Goal: Task Accomplishment & Management: Complete application form

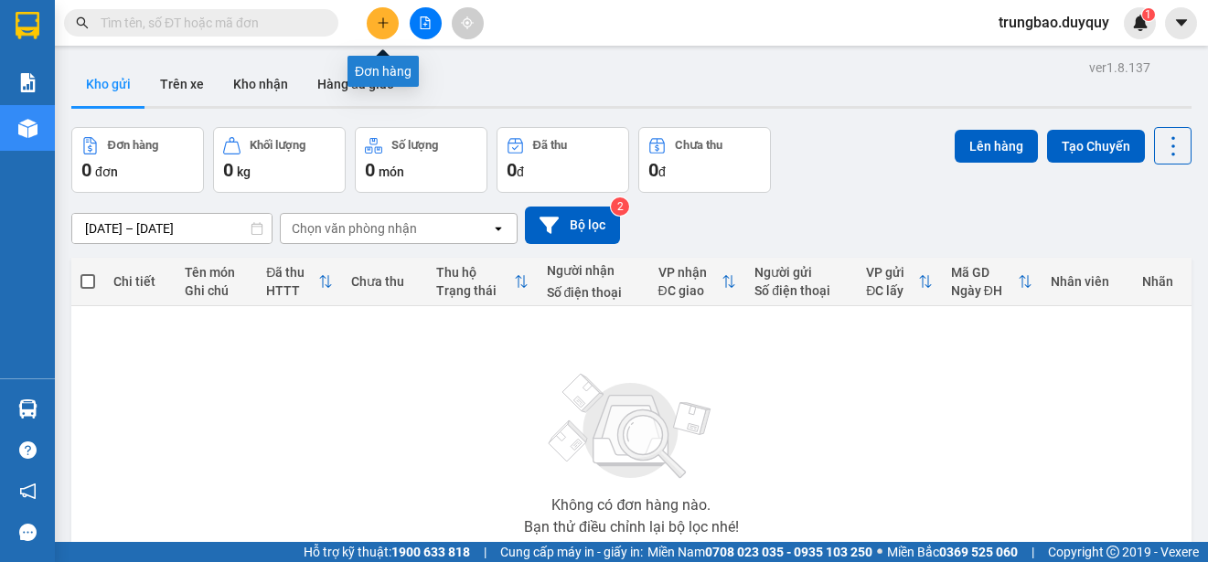
click at [382, 27] on button at bounding box center [383, 23] width 32 height 32
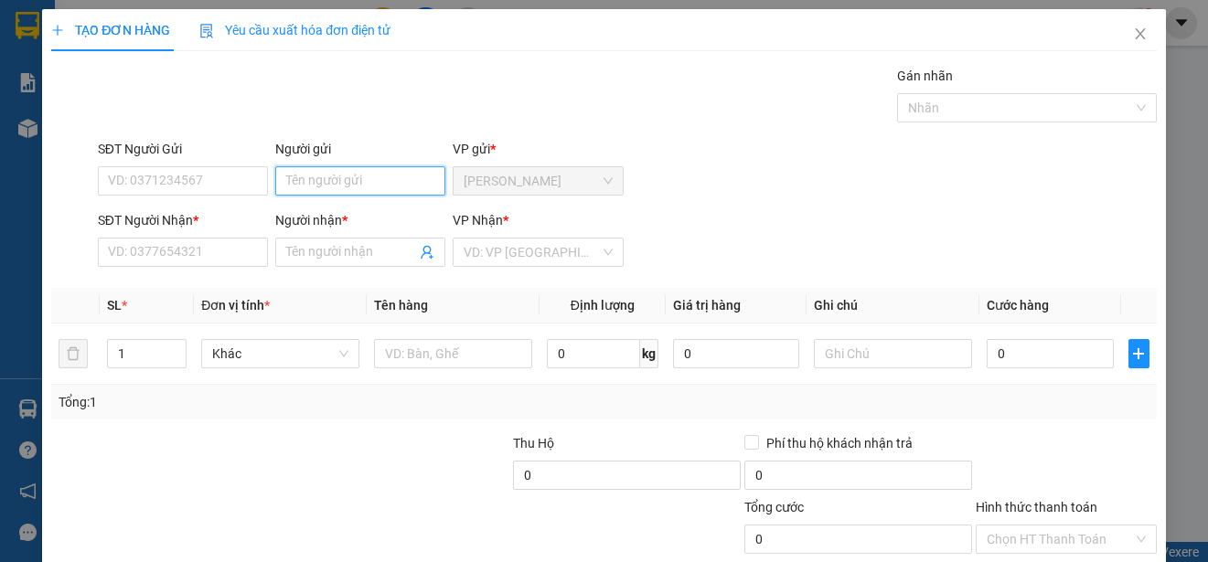
click at [376, 181] on input "Người gửi" at bounding box center [360, 180] width 170 height 29
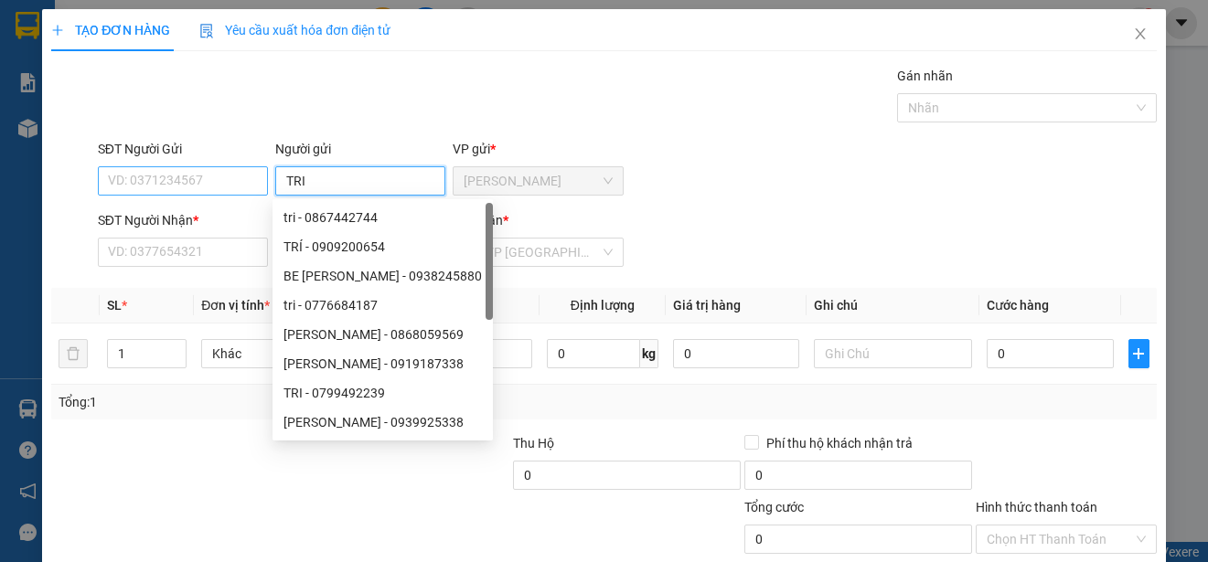
type input "TRI"
click at [235, 180] on input "SĐT Người Gửi" at bounding box center [183, 180] width 170 height 29
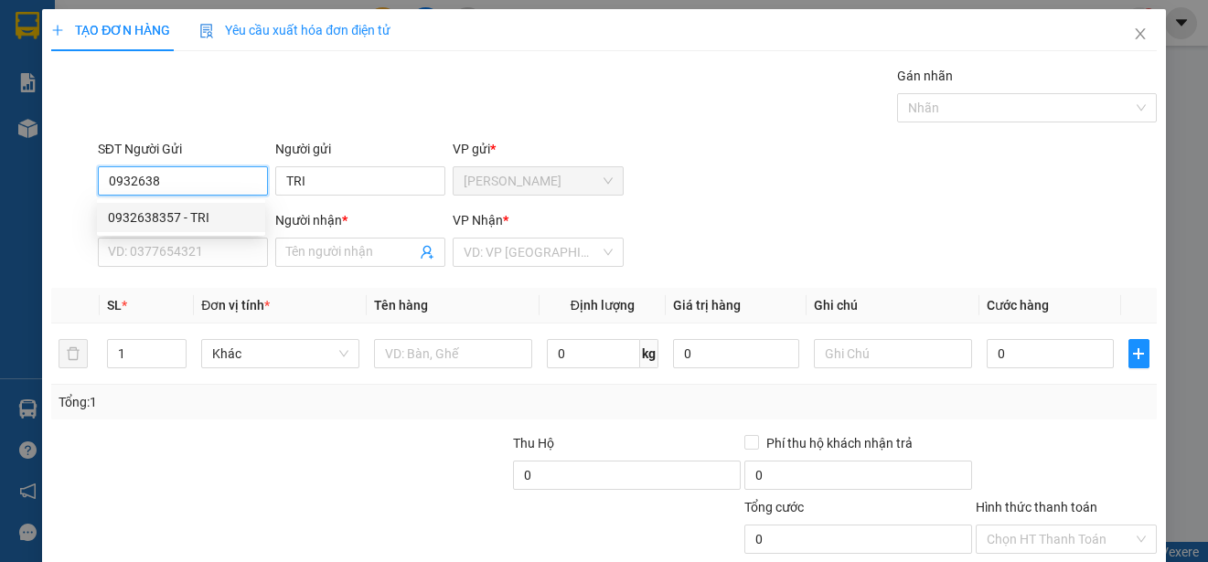
click at [215, 210] on div "0932638357 - TRI" at bounding box center [181, 218] width 146 height 20
type input "0932638357"
type input "0346888923"
type input "TRUNG"
type input "50.000"
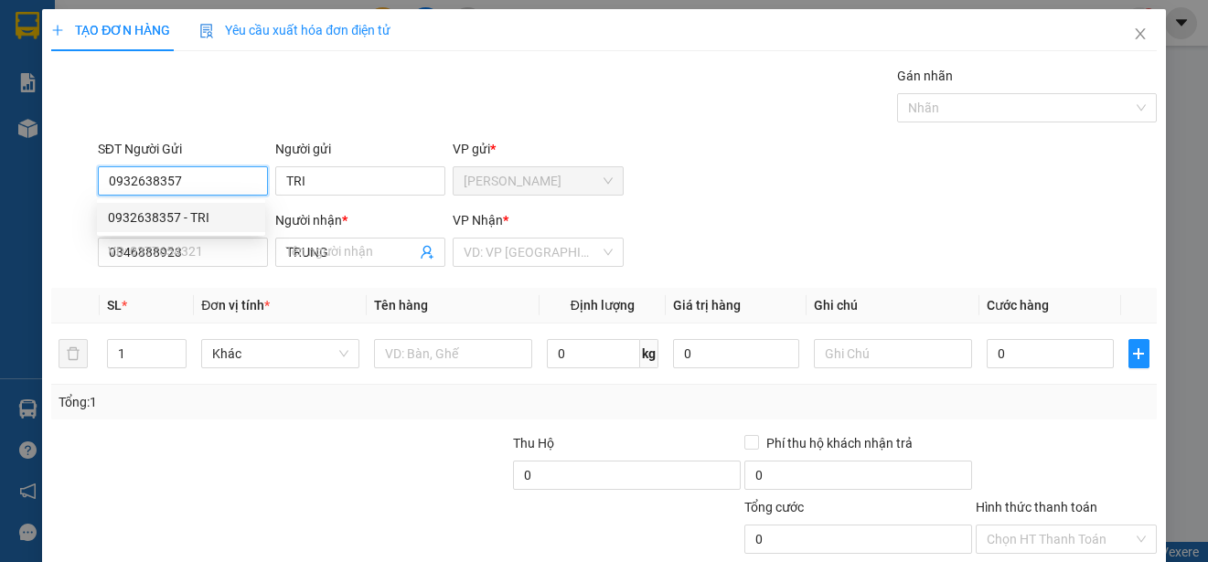
type input "50.000"
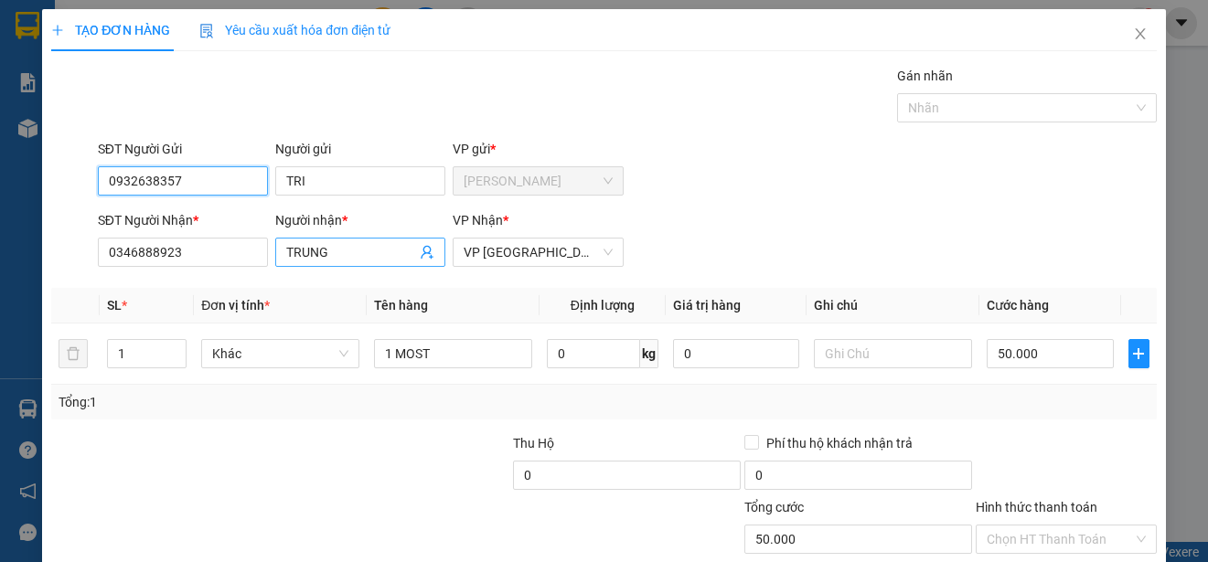
type input "0932638357"
click at [343, 258] on input "TRUNG" at bounding box center [351, 252] width 130 height 20
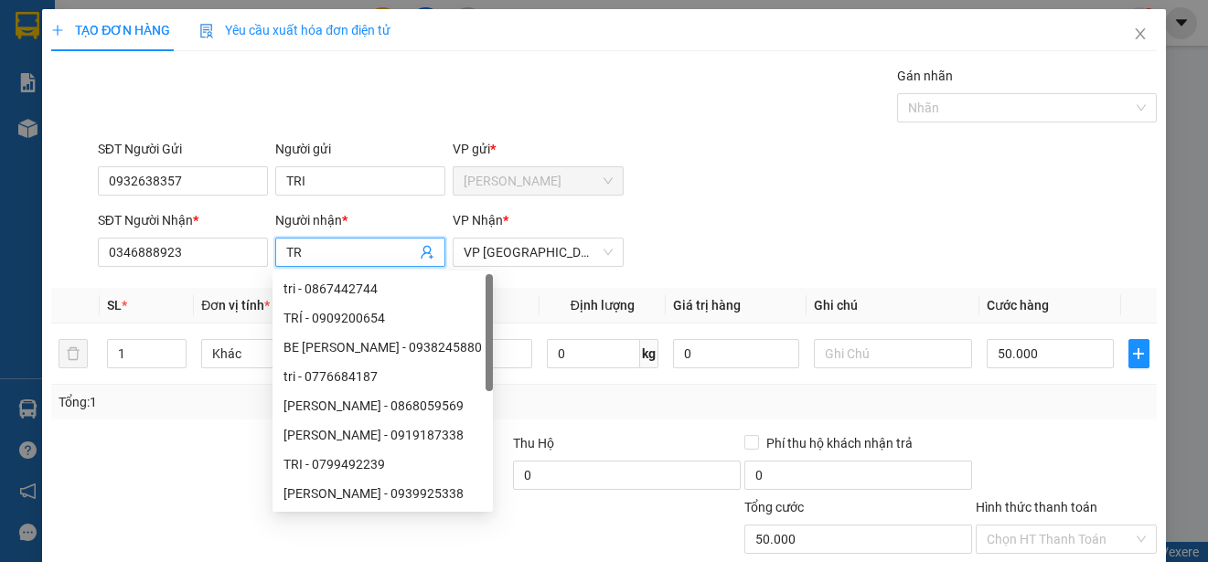
type input "T"
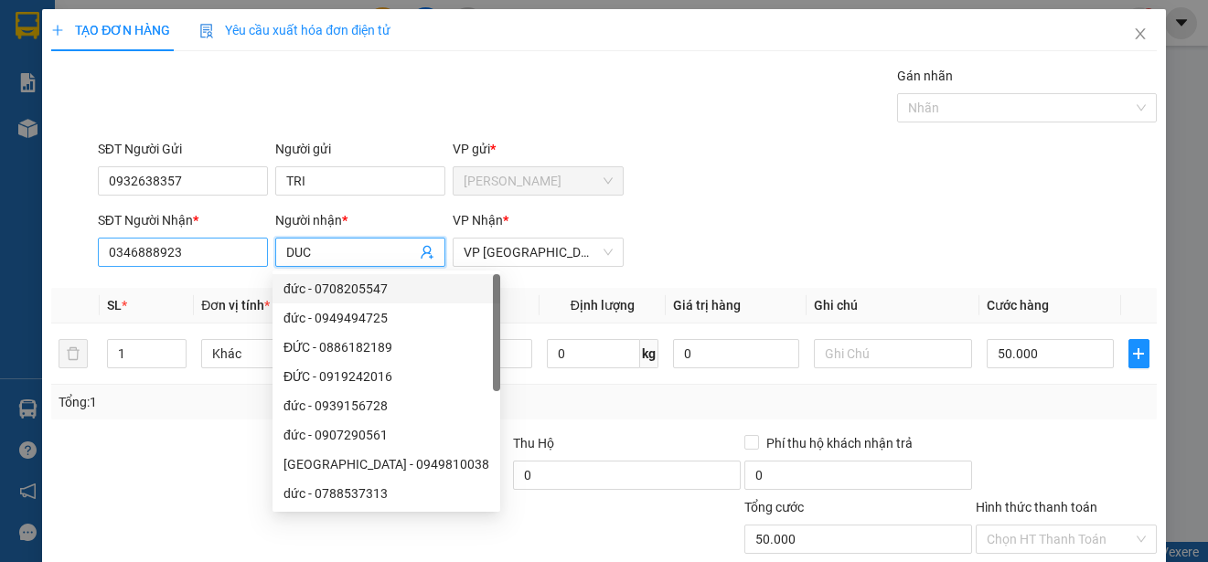
type input "DUC"
click at [241, 251] on input "0346888923" at bounding box center [183, 252] width 170 height 29
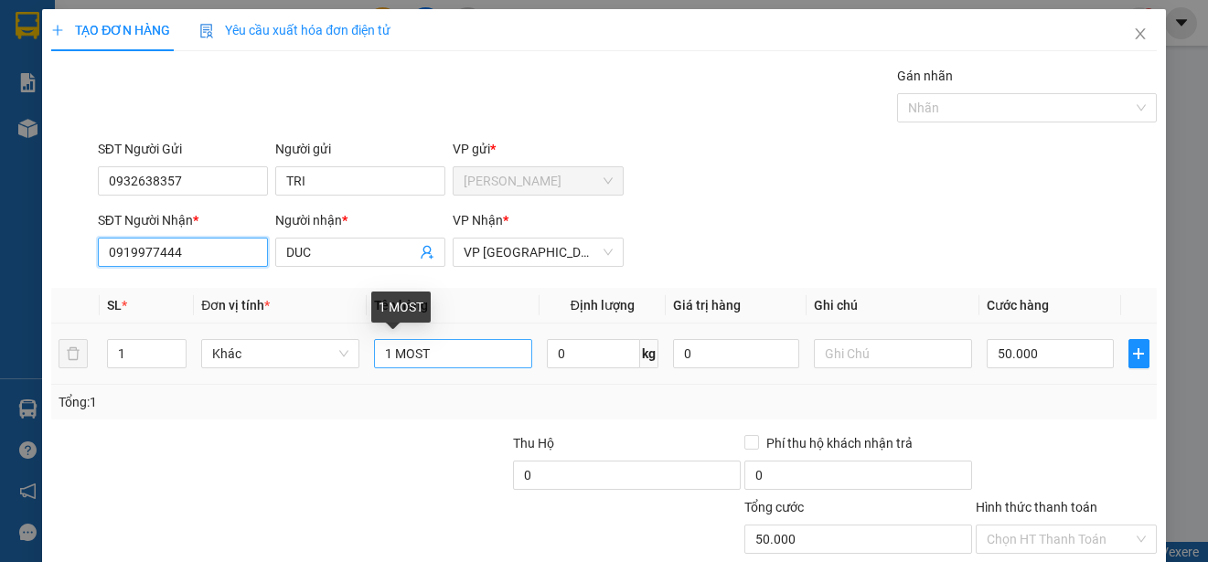
type input "0919977444"
click at [442, 358] on input "1 MOST" at bounding box center [453, 353] width 158 height 29
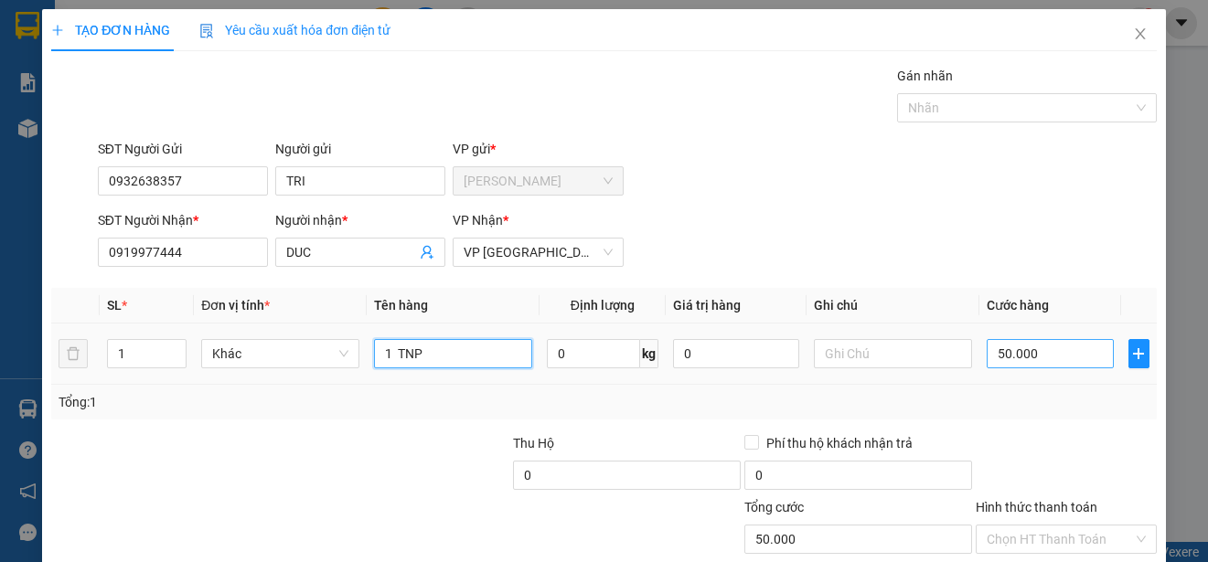
type input "1 TNP"
click at [987, 356] on input "50.000" at bounding box center [1050, 353] width 127 height 29
type input "0"
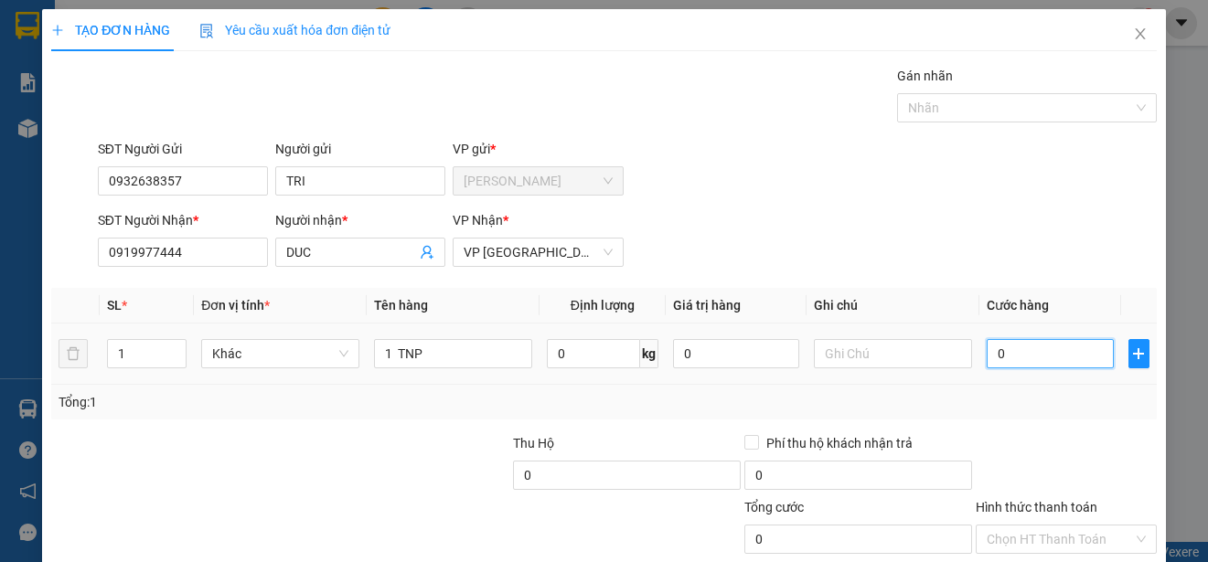
click at [987, 356] on input "0" at bounding box center [1050, 353] width 127 height 29
type input "40"
type input "400"
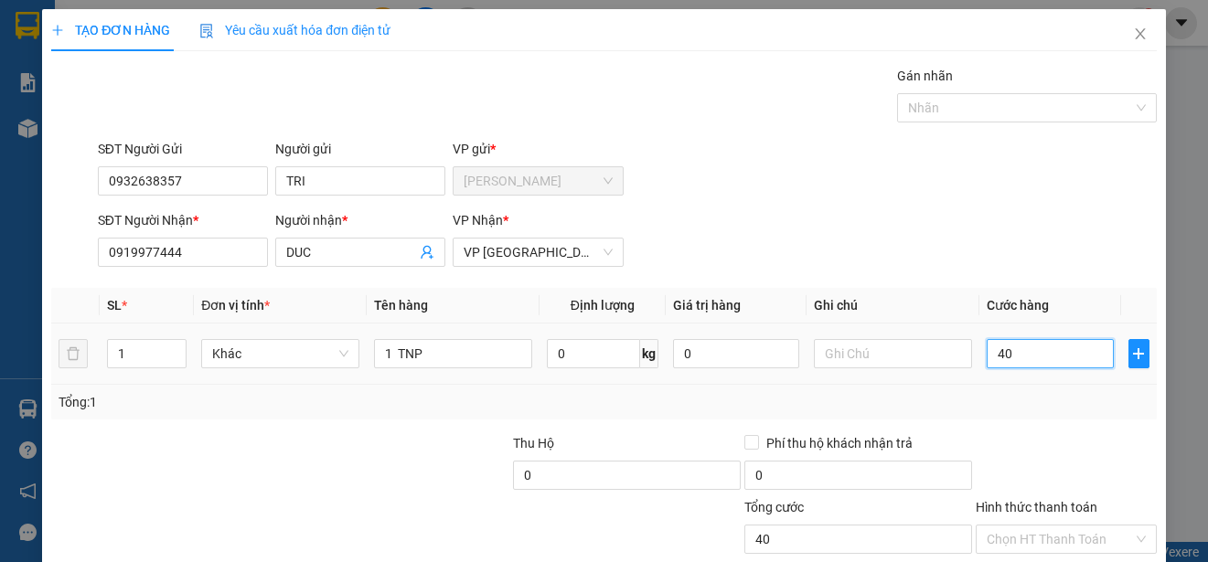
type input "400"
type input "4.000"
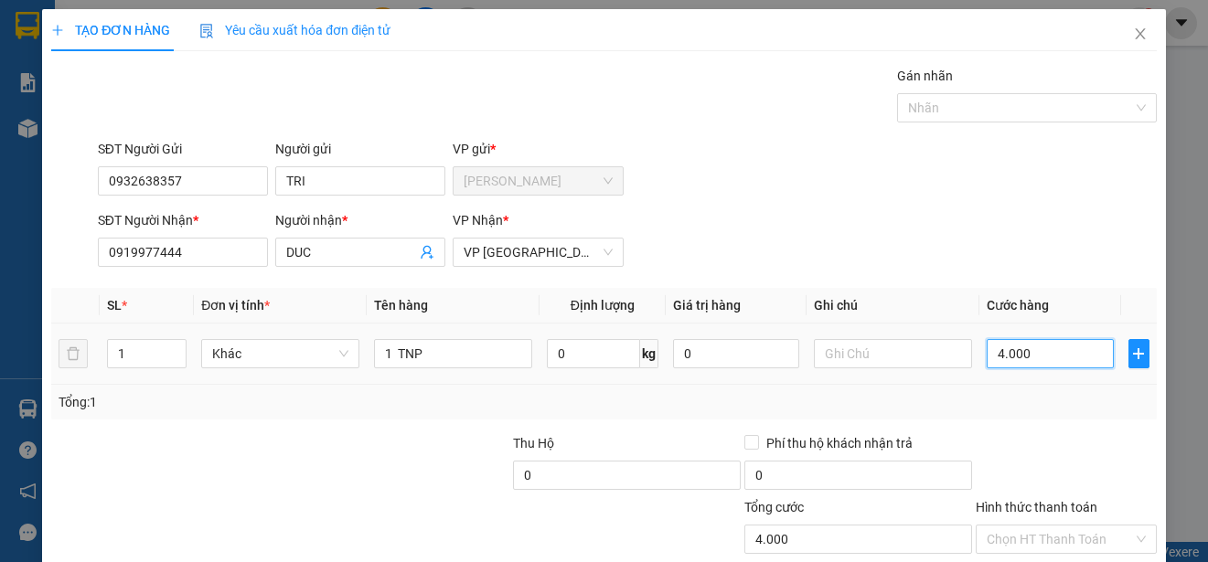
type input "40.000"
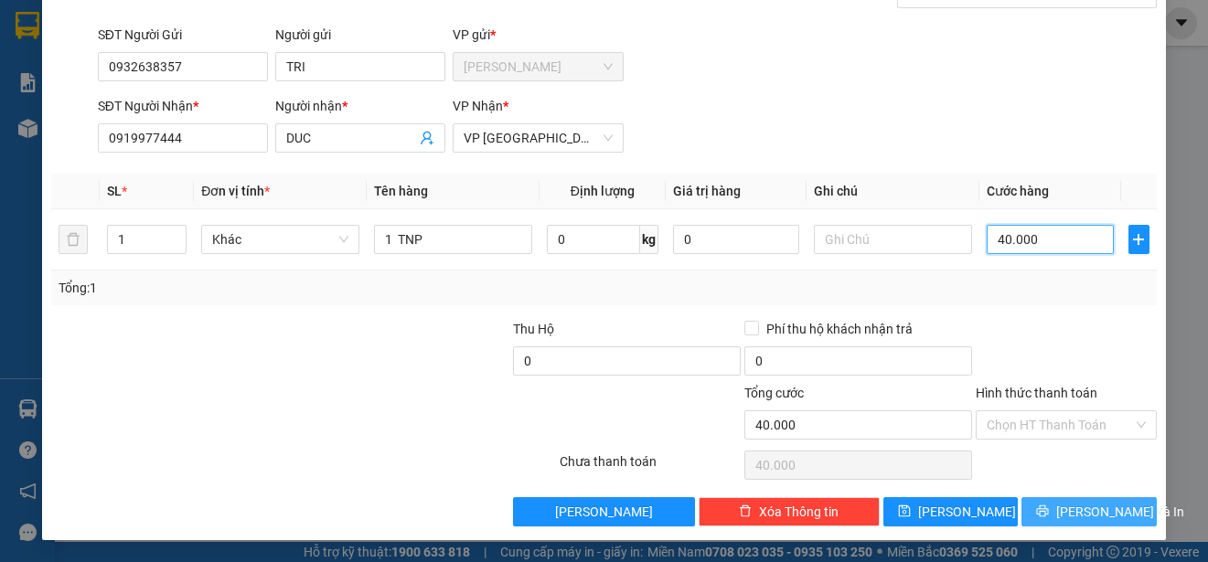
type input "40.000"
click at [1121, 503] on button "[PERSON_NAME] và In" at bounding box center [1088, 511] width 135 height 29
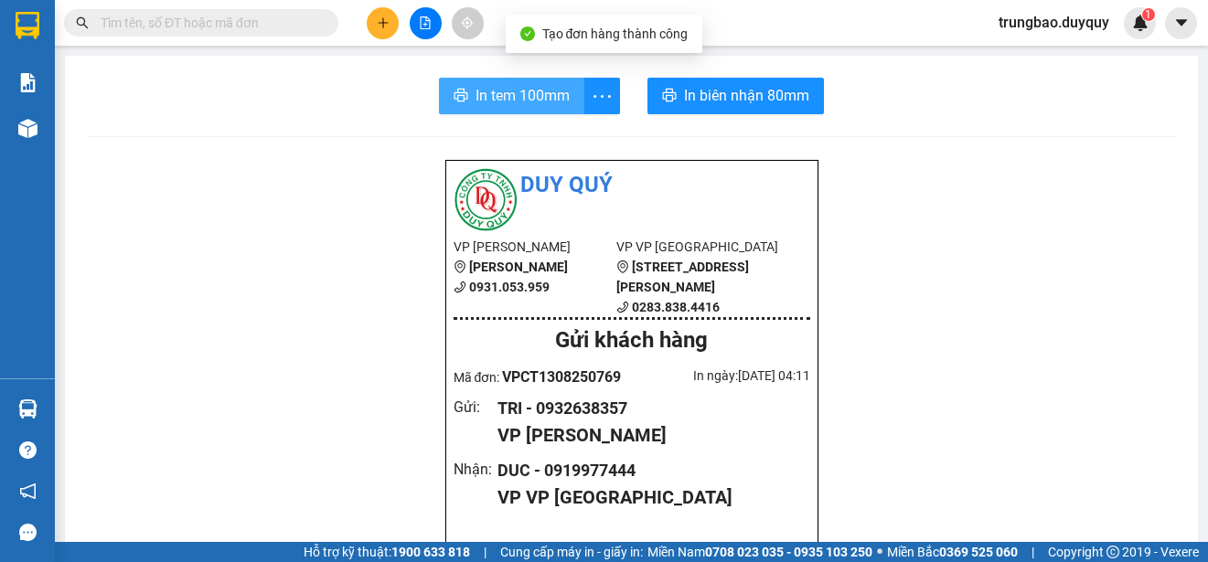
click at [516, 88] on span "In tem 100mm" at bounding box center [523, 95] width 94 height 23
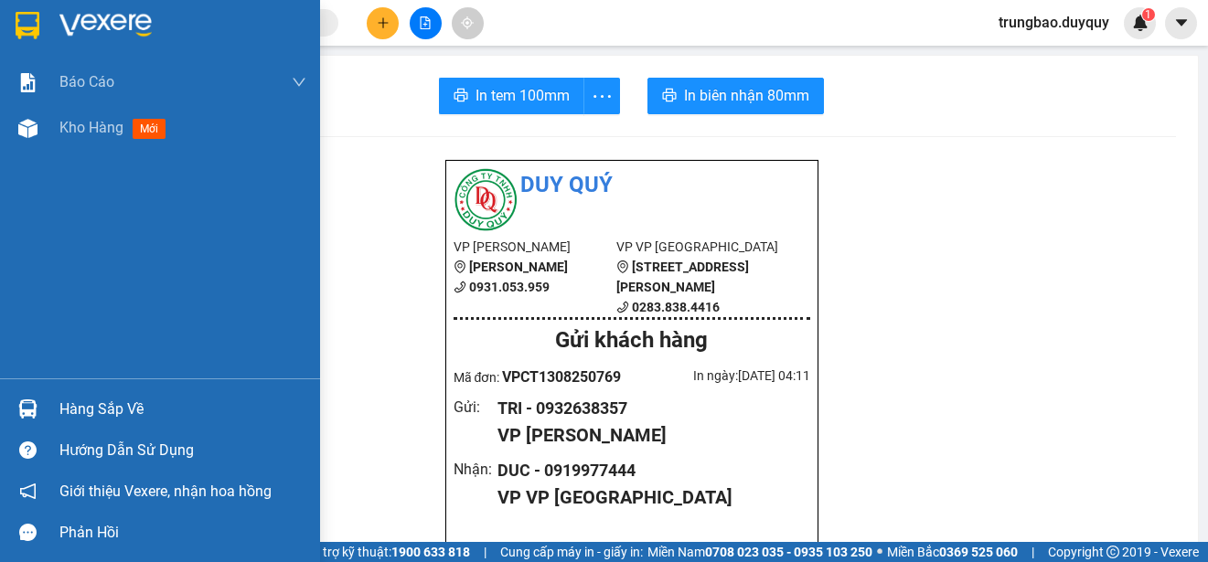
click at [26, 22] on img at bounding box center [28, 25] width 24 height 27
